Goal: Task Accomplishment & Management: Complete application form

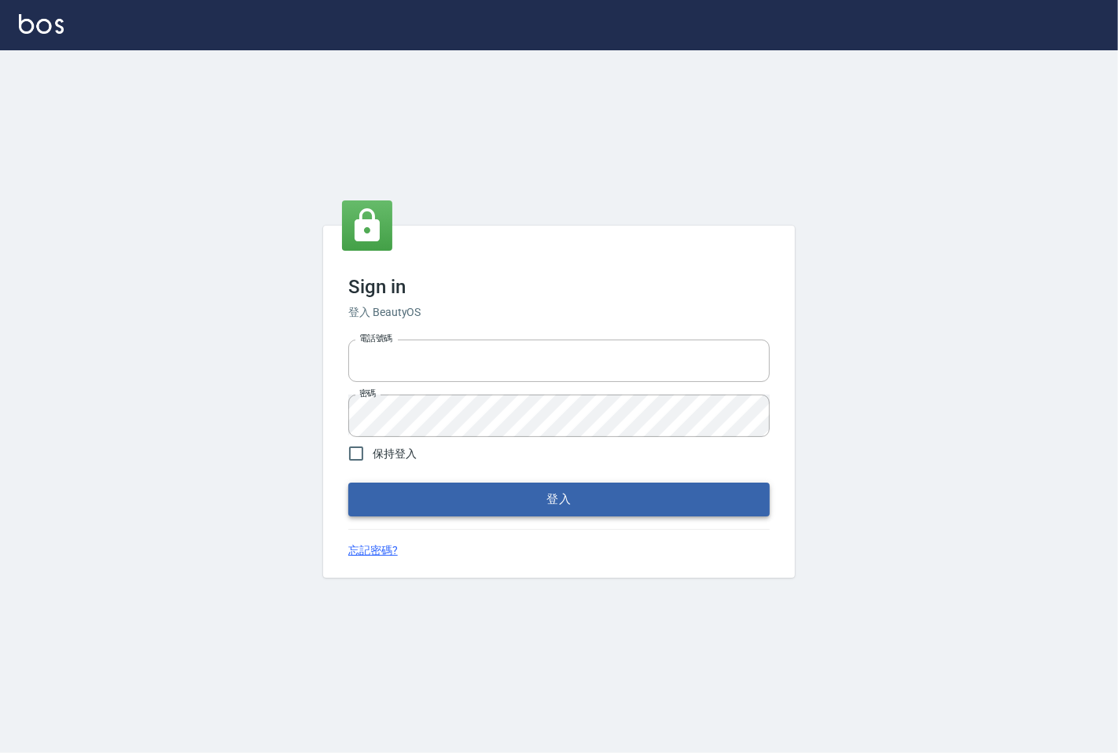
type input "25331148"
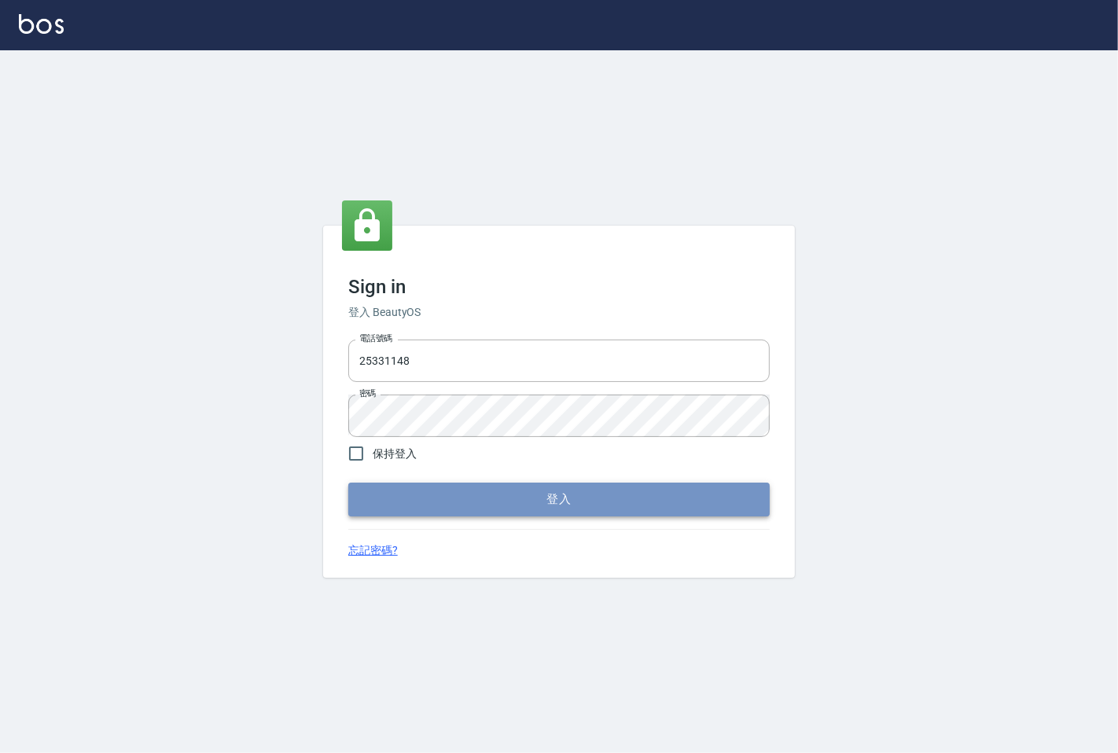
click at [516, 497] on button "登入" at bounding box center [558, 499] width 421 height 33
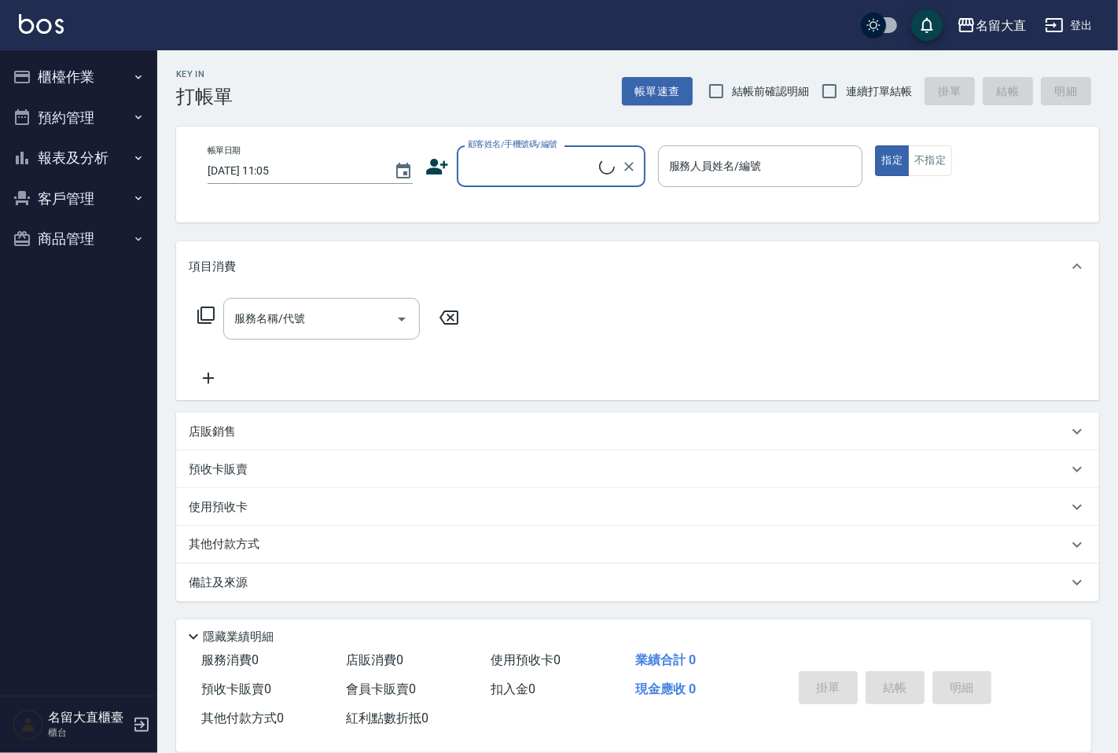
click at [499, 153] on input "顧客姓名/手機號碼/編號" at bounding box center [531, 167] width 135 height 28
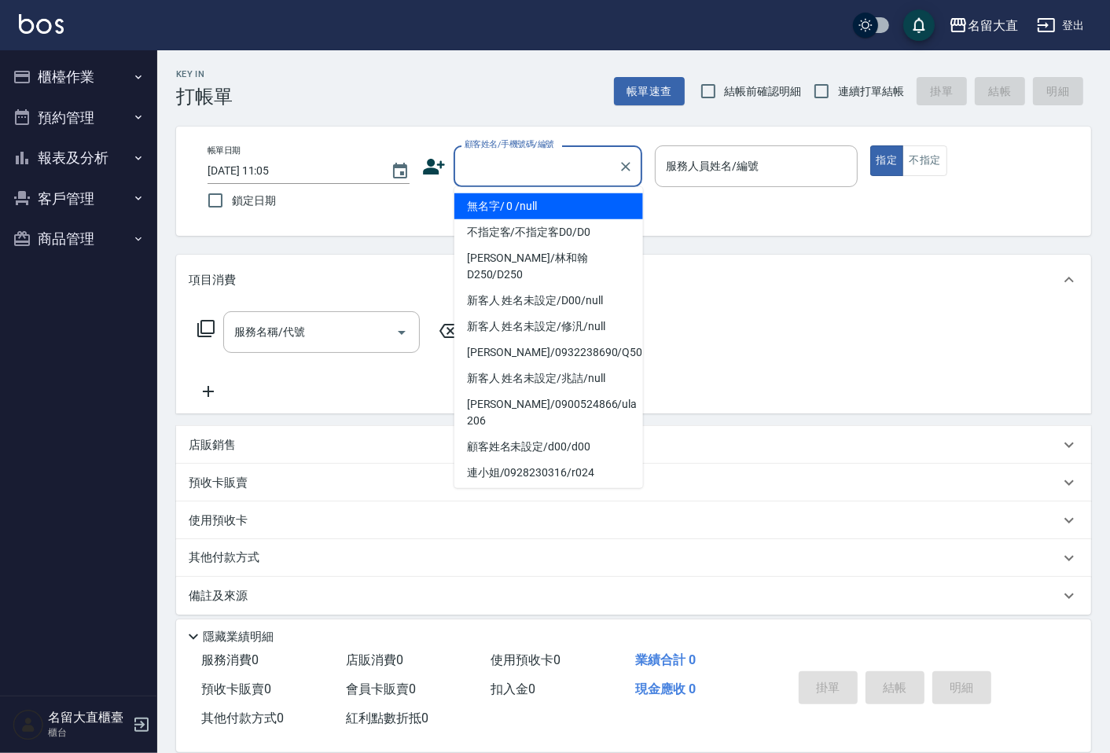
click at [516, 208] on li "無名字/ 0 /null" at bounding box center [548, 206] width 189 height 26
type input "無名字/ 0 /null"
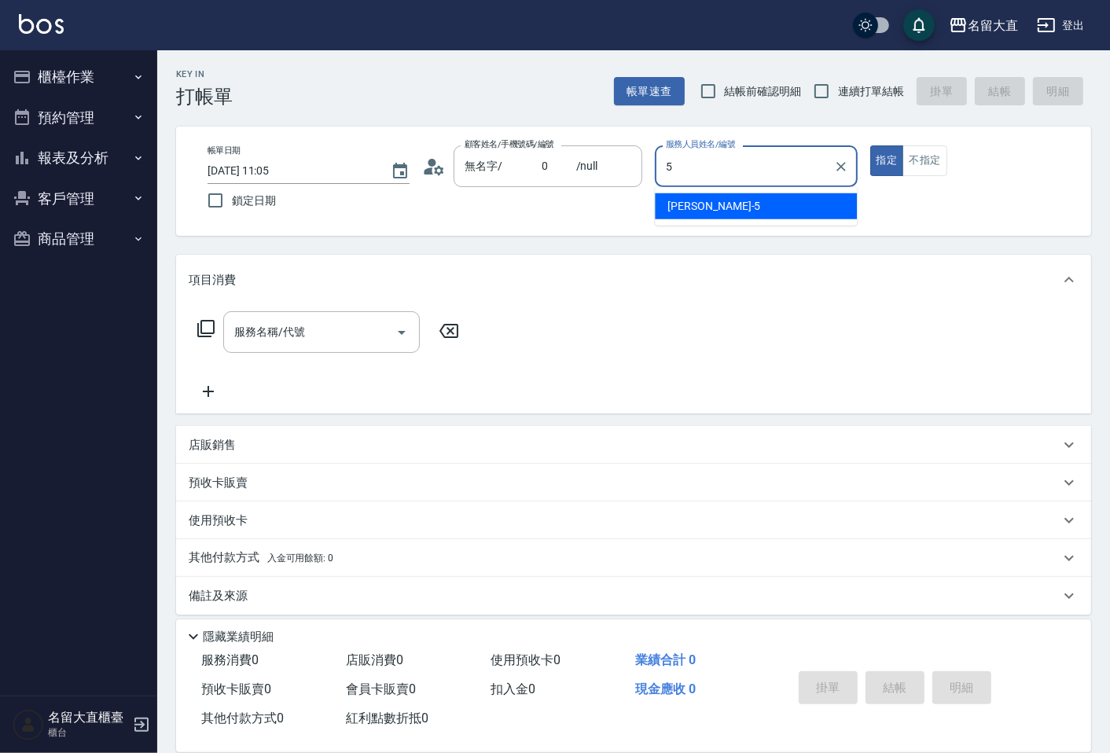
type input "Reese-5"
type button "true"
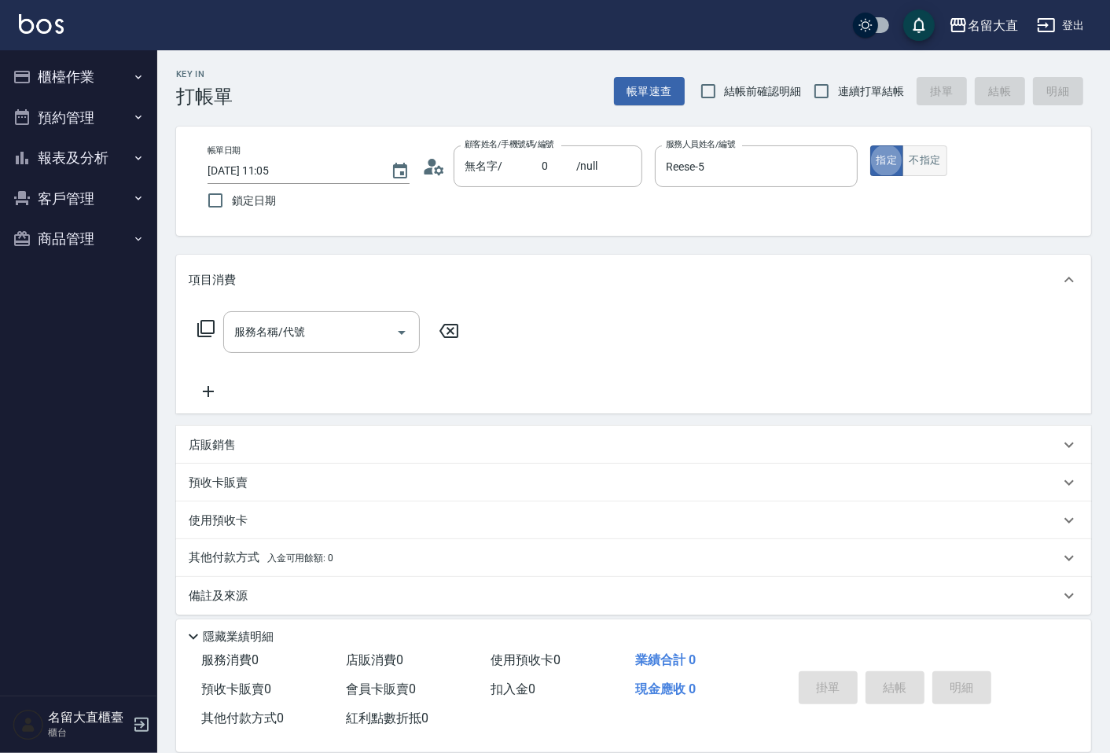
click at [937, 155] on button "不指定" at bounding box center [924, 160] width 44 height 31
click at [318, 334] on input "服務名稱/代號" at bounding box center [309, 332] width 159 height 28
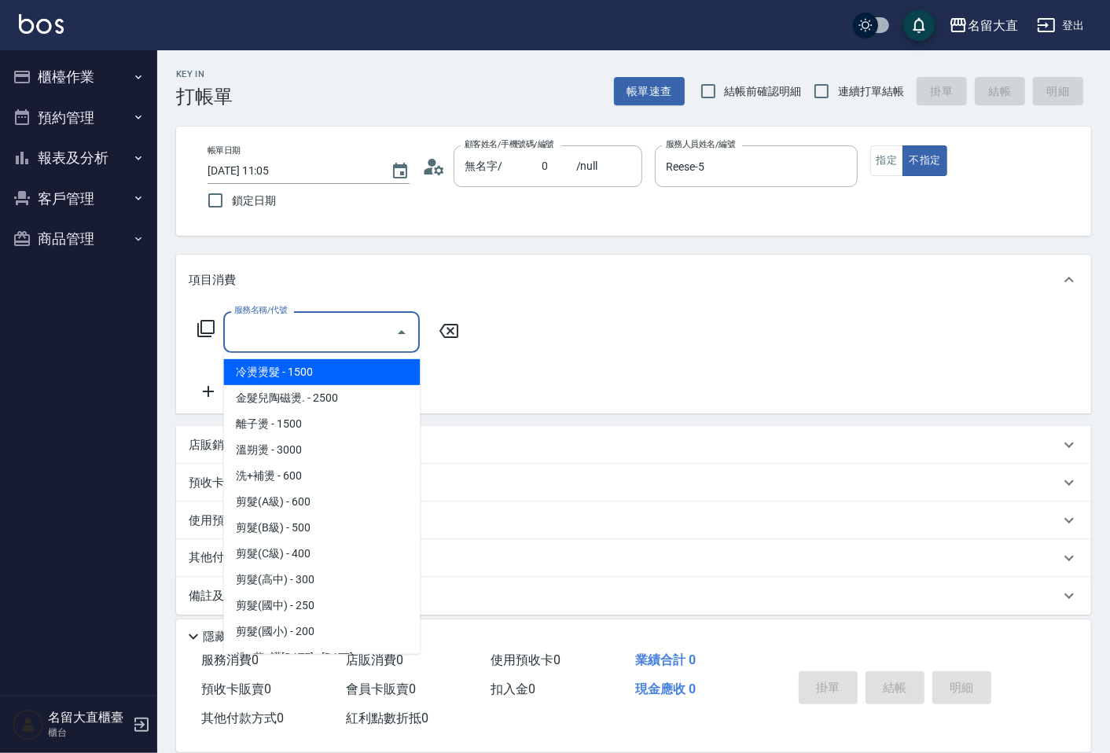
type input "4"
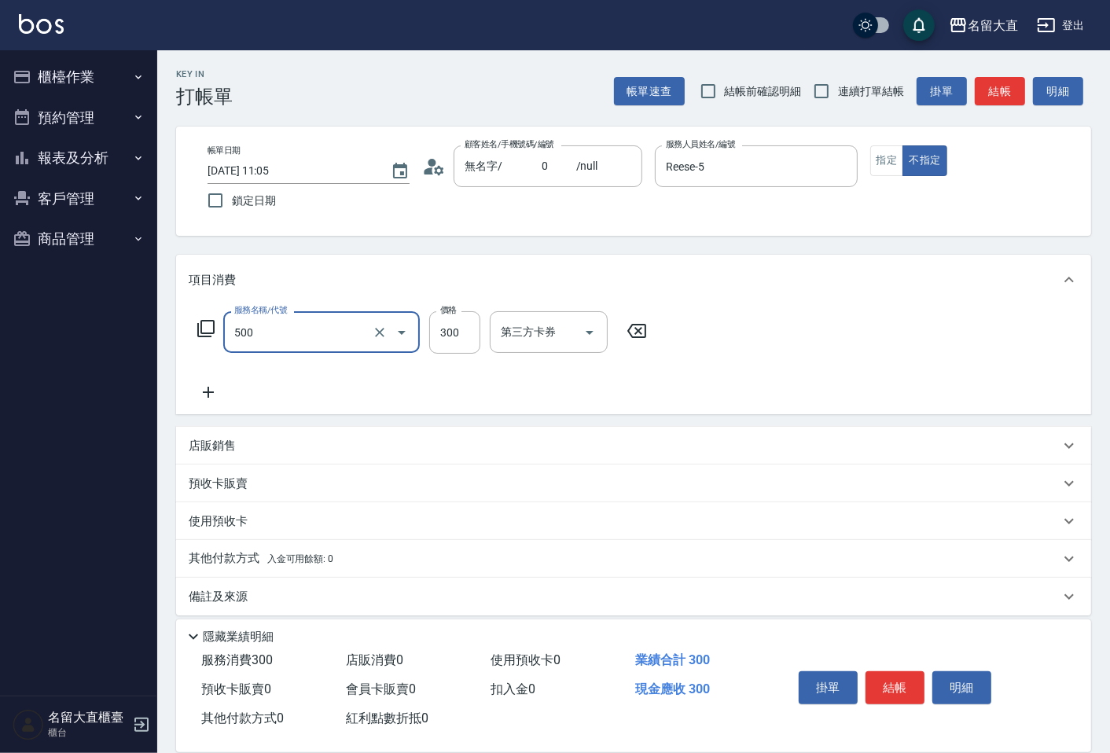
type input "洗髮(500)"
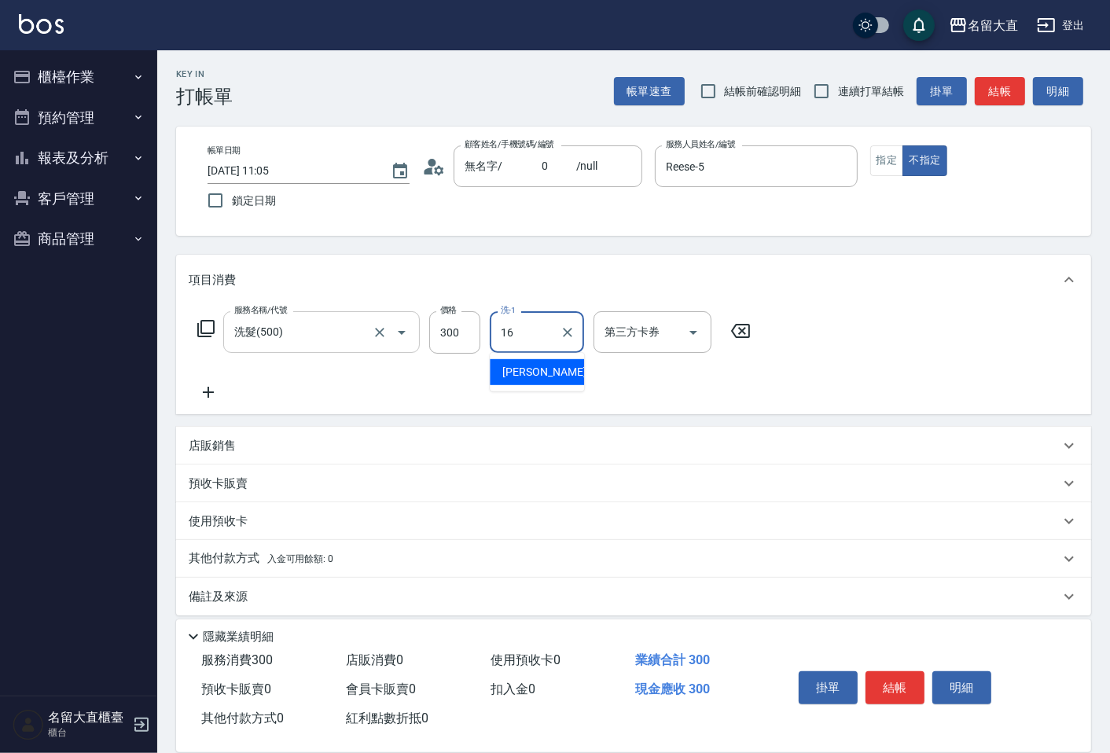
type input "[PERSON_NAME]-16"
click at [829, 99] on input "連續打單結帳" at bounding box center [821, 91] width 33 height 33
checkbox input "true"
click at [992, 97] on button "結帳" at bounding box center [1000, 91] width 50 height 29
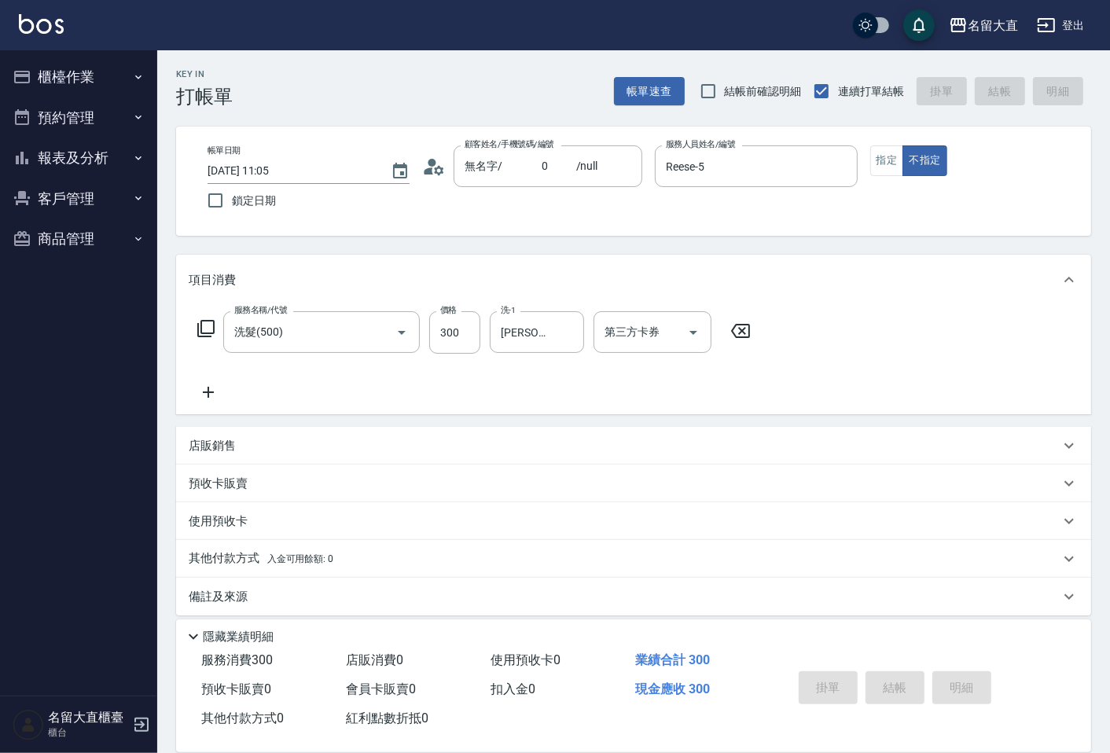
type input "[DATE] 11:06"
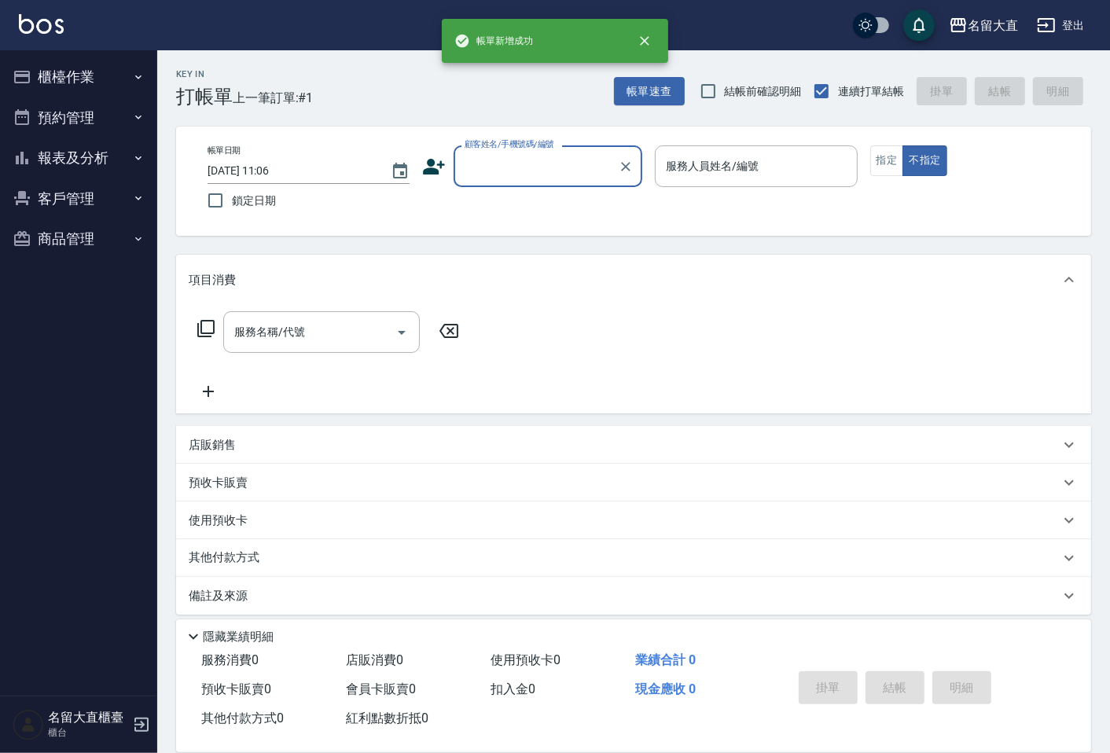
click at [576, 182] on div "顧客姓名/手機號碼/編號" at bounding box center [548, 166] width 189 height 42
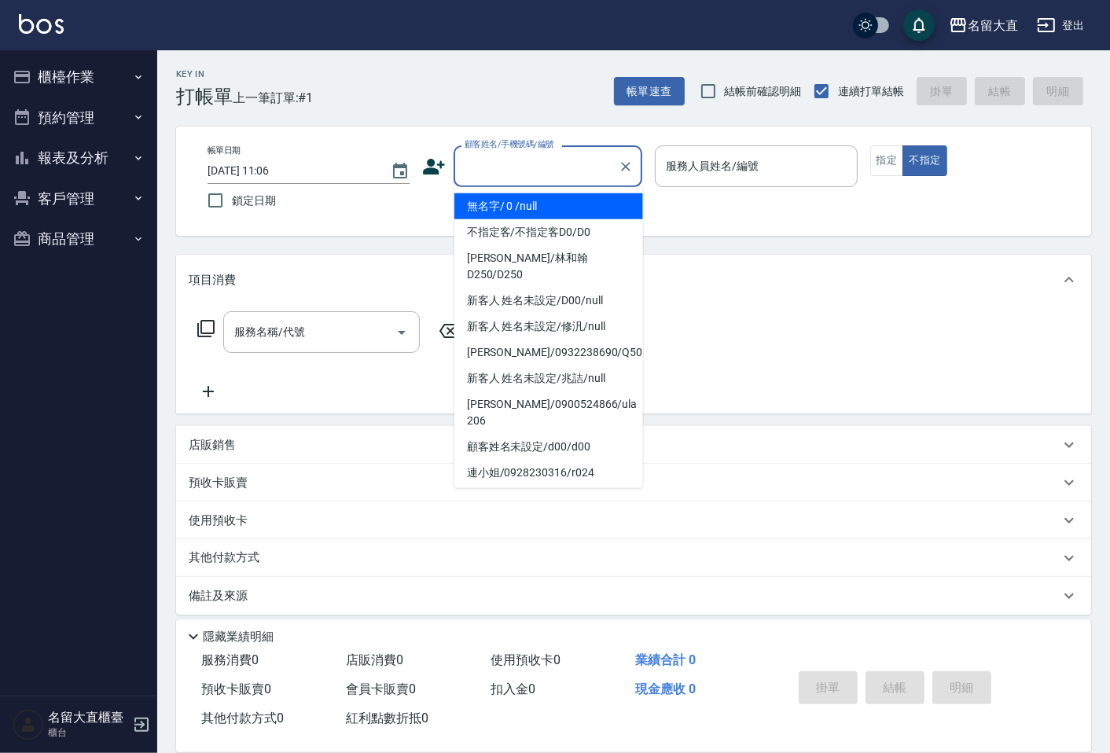
click at [576, 199] on li "無名字/ 0 /null" at bounding box center [548, 206] width 189 height 26
type input "無名字/ 0 /null"
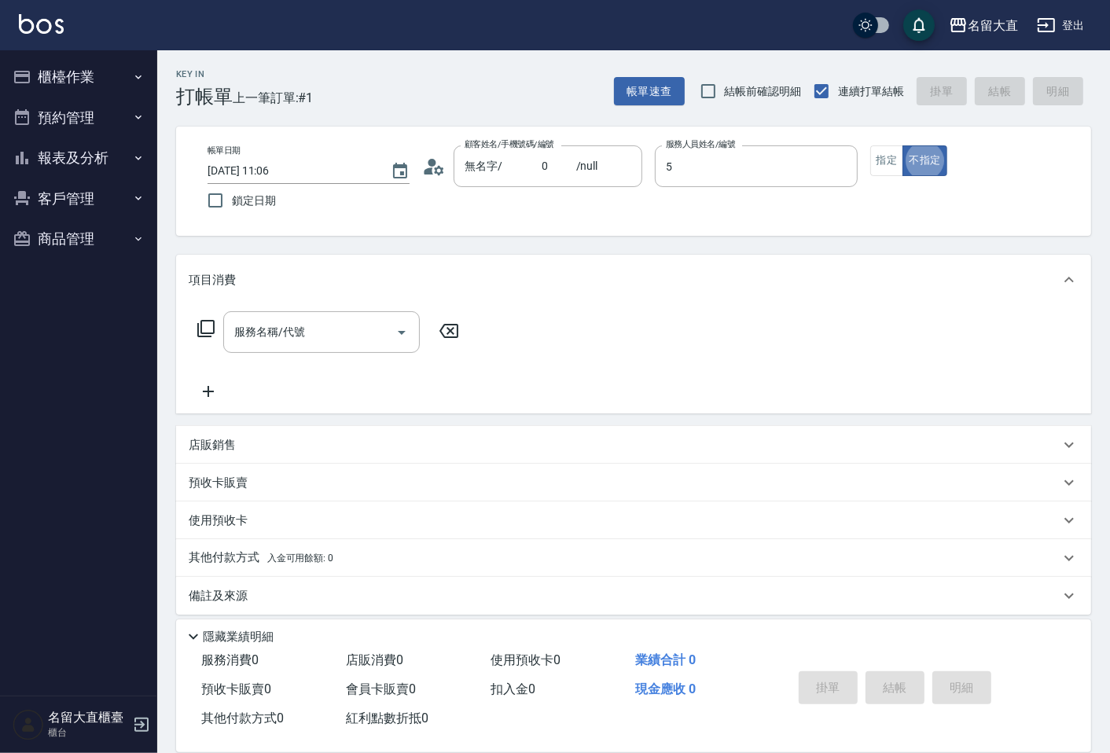
type input "Reese-5"
type button "false"
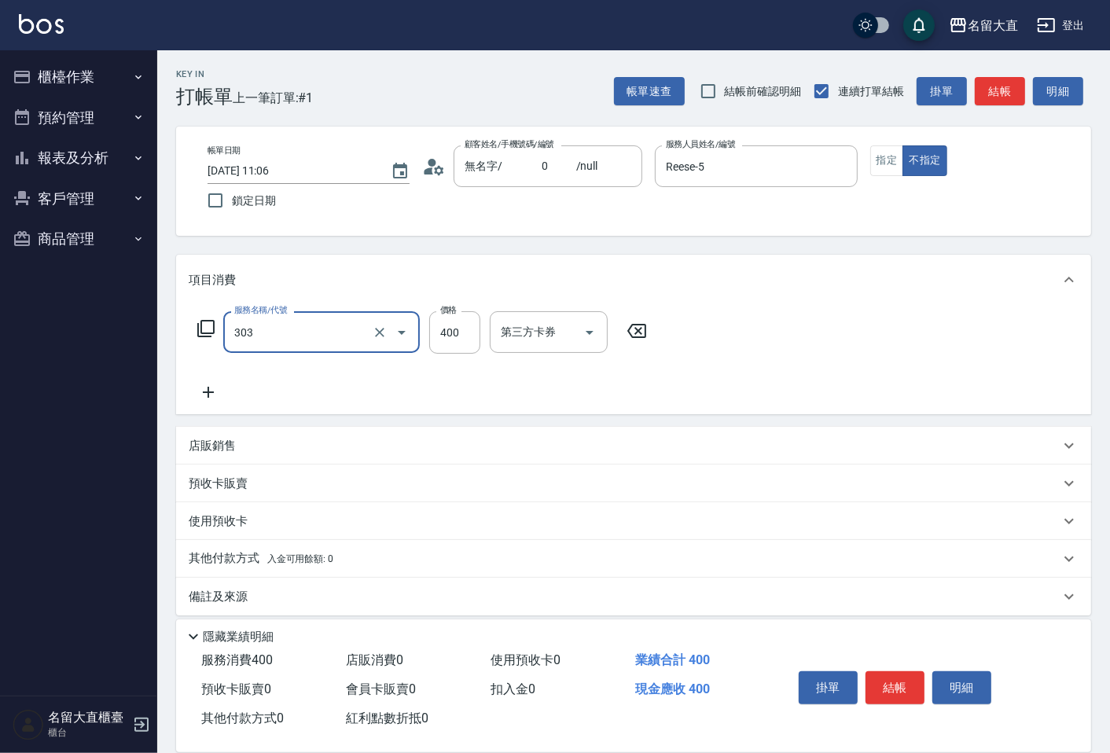
type input "剪髮(C級)(303)"
type input "350"
click at [1026, 102] on div "帳單速查 結帳前確認明細 連續打單結帳 掛單 結帳 明細" at bounding box center [852, 91] width 477 height 33
click at [1024, 102] on button "結帳" at bounding box center [1000, 91] width 50 height 29
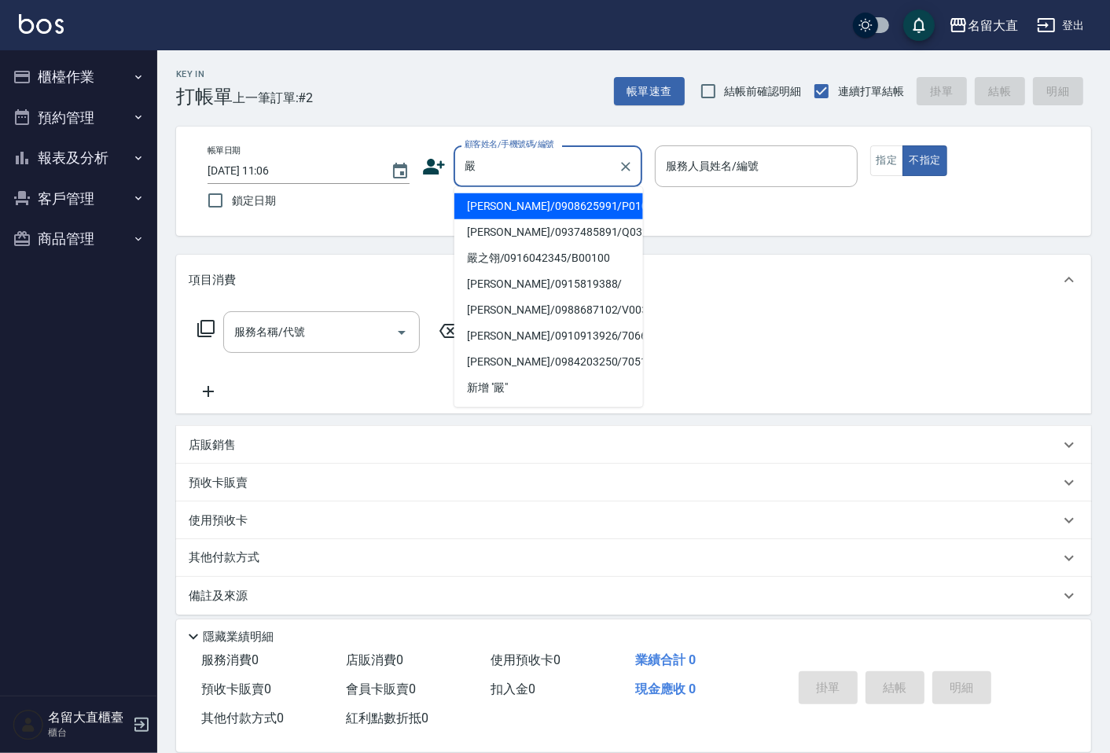
click at [509, 206] on li "[PERSON_NAME]/0908625991/P01048" at bounding box center [548, 206] width 189 height 26
type input "[PERSON_NAME]/0908625991/P01048"
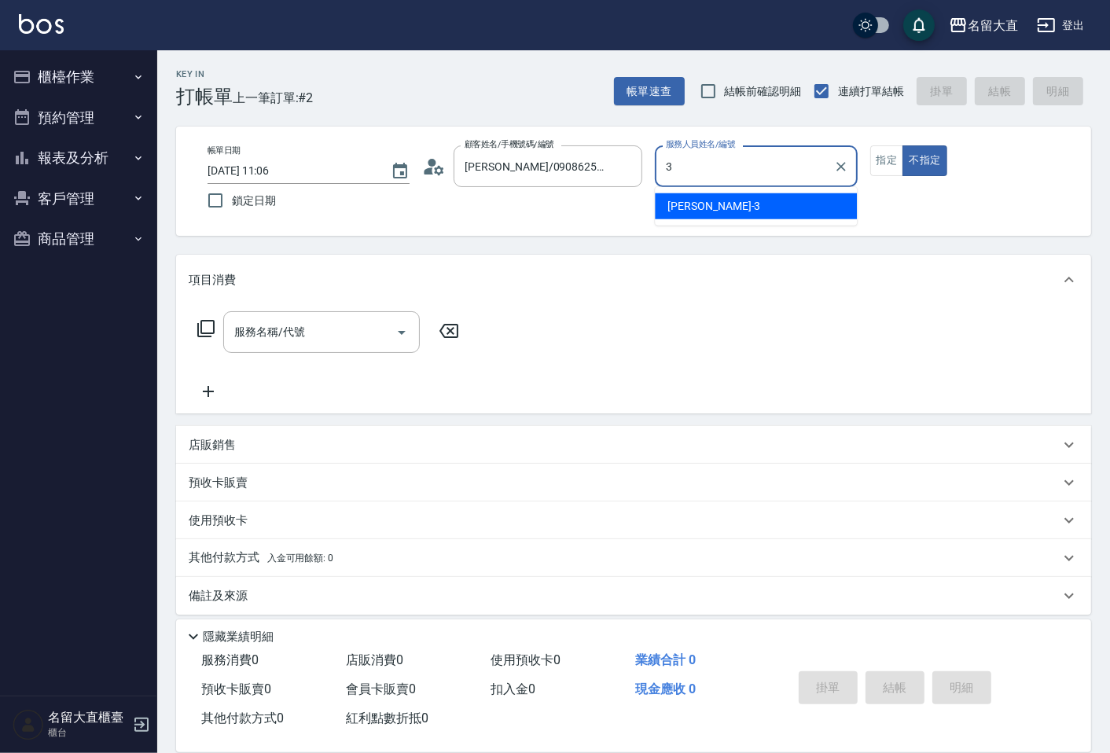
type input "[PERSON_NAME]3"
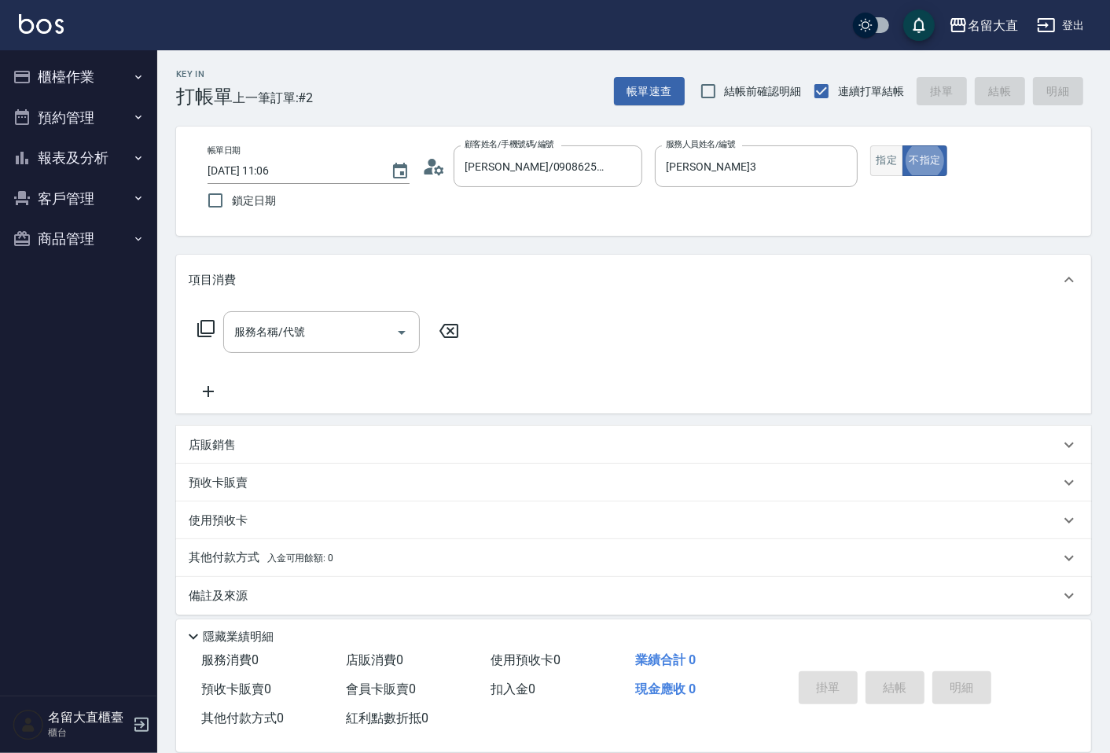
click at [885, 158] on button "指定" at bounding box center [887, 160] width 34 height 31
click at [359, 342] on input "服務名稱/代號" at bounding box center [309, 332] width 159 height 28
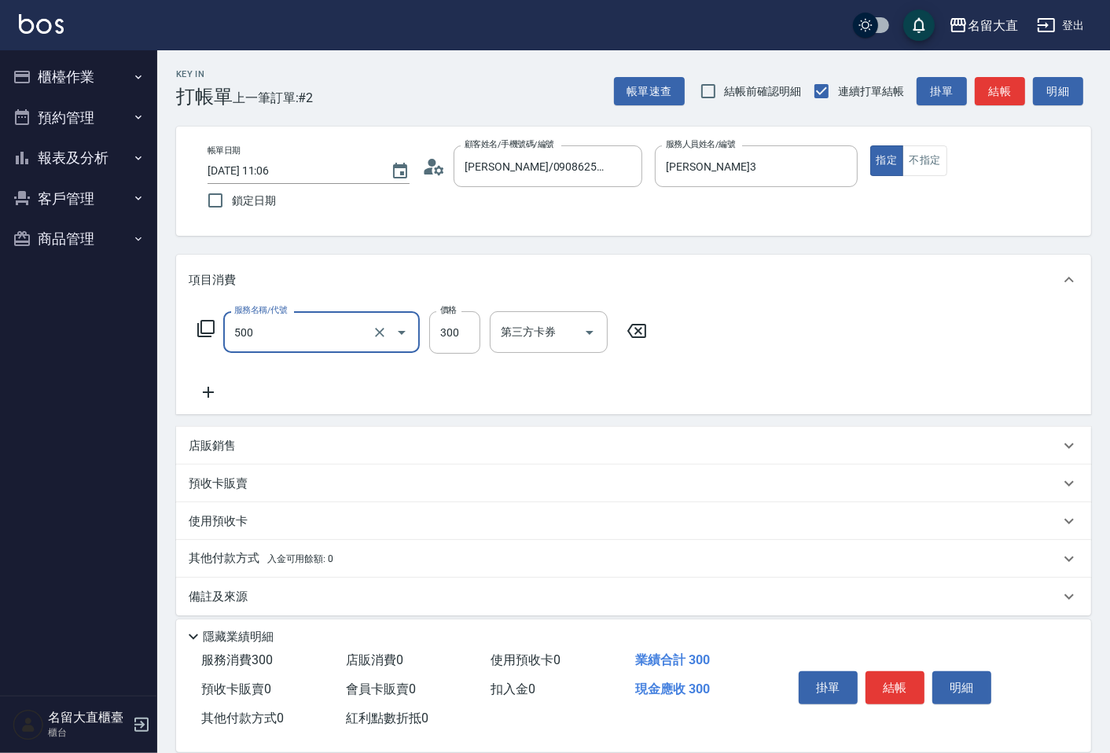
type input "洗髮(500)"
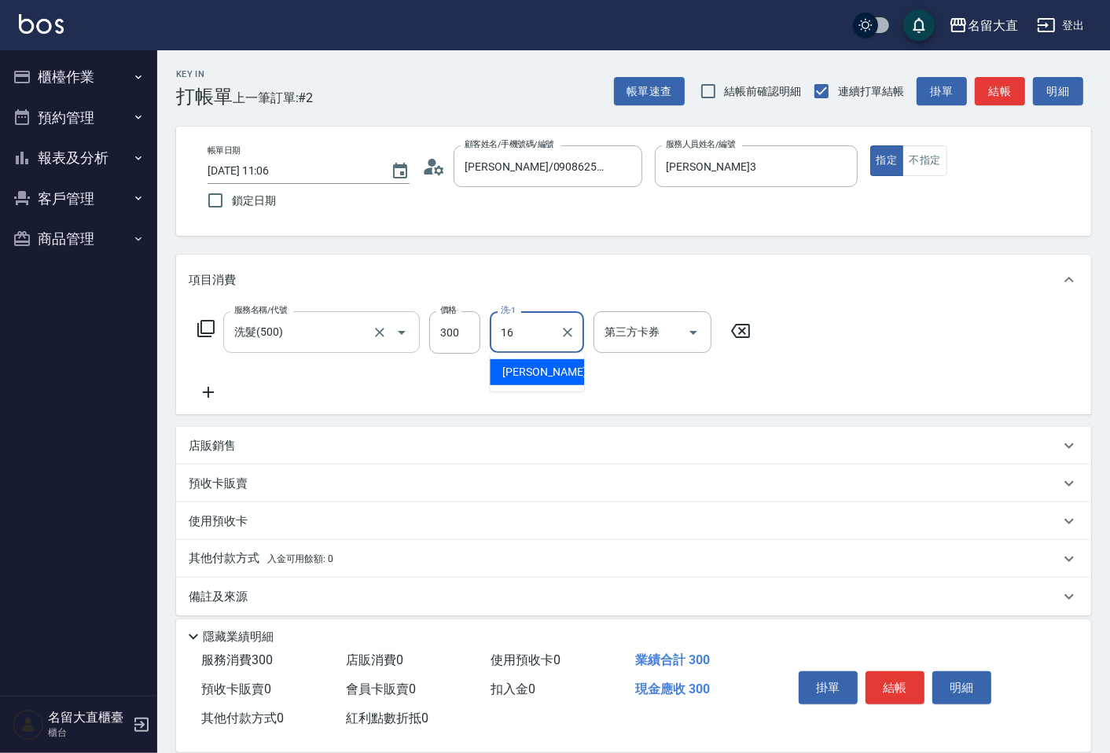
type input "[PERSON_NAME]-16"
click at [988, 88] on button "結帳" at bounding box center [1000, 91] width 50 height 29
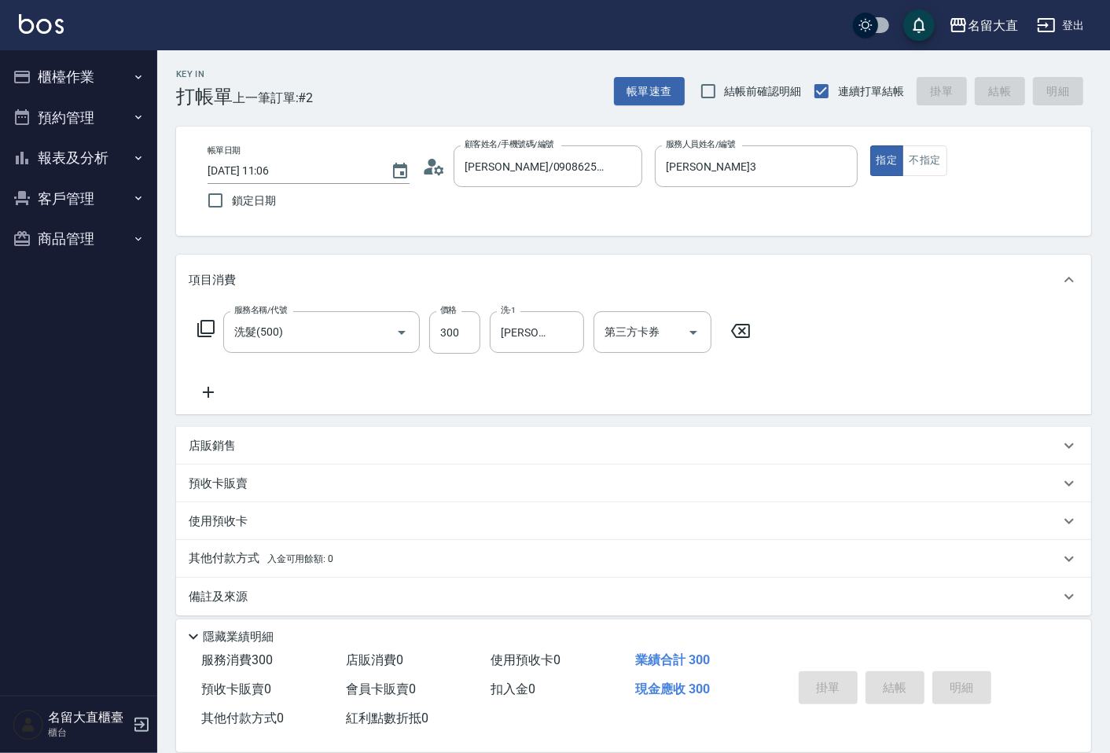
type input "[DATE] 11:10"
